Goal: Task Accomplishment & Management: Manage account settings

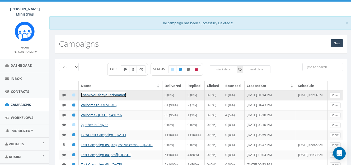
click at [111, 95] on link "Thank you for your donation" at bounding box center [103, 95] width 45 height 5
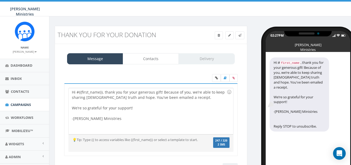
scroll to position [1, 0]
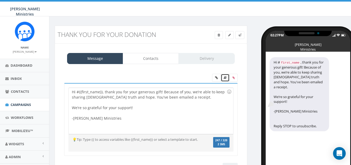
click at [226, 80] on link at bounding box center [225, 78] width 9 height 8
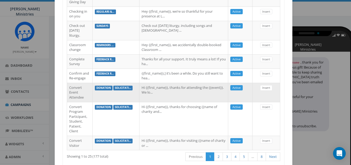
scroll to position [487, 0]
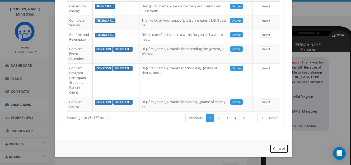
click at [282, 151] on button "Cancel" at bounding box center [278, 148] width 19 height 9
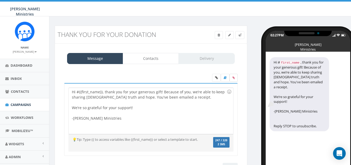
click at [234, 78] on icon at bounding box center [233, 77] width 2 height 3
click at [0, 0] on input "file" at bounding box center [0, 0] width 0 height 0
click at [227, 37] on link at bounding box center [229, 35] width 8 height 8
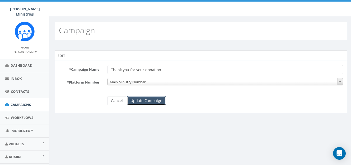
click at [152, 103] on input "Update Campaign" at bounding box center [146, 100] width 39 height 9
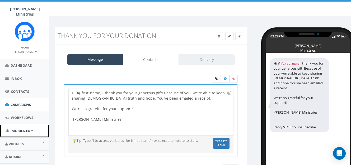
click at [19, 130] on span "MobilizeU™" at bounding box center [22, 130] width 21 height 5
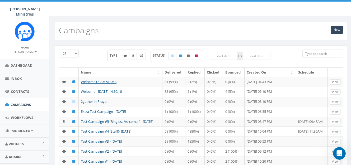
scroll to position [2954, 0]
